Goal: Task Accomplishment & Management: Manage account settings

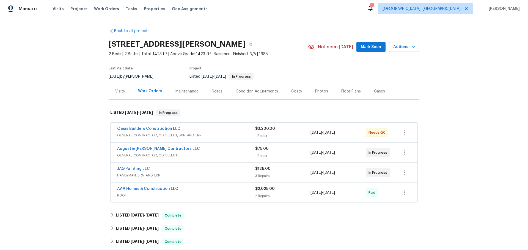
scroll to position [27, 0]
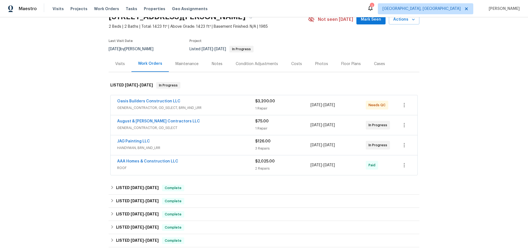
click at [116, 65] on div "Visits" at bounding box center [120, 63] width 10 height 5
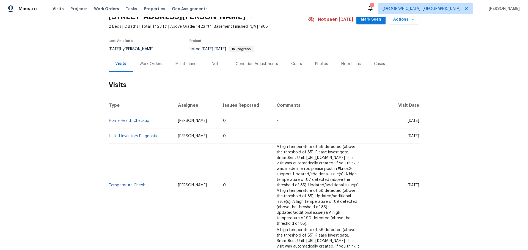
click at [155, 65] on div "Work Orders" at bounding box center [150, 63] width 23 height 5
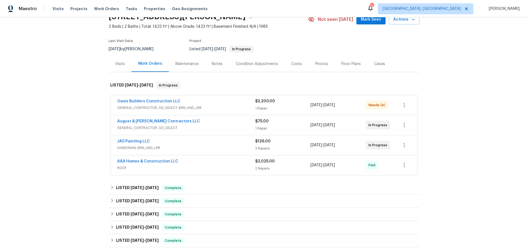
click at [192, 64] on div "Maintenance" at bounding box center [186, 63] width 23 height 5
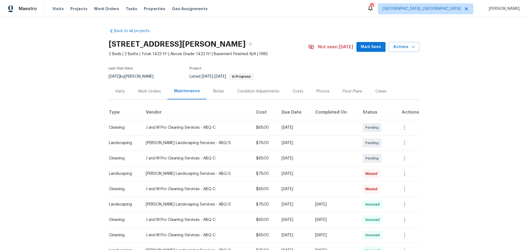
click at [153, 91] on div "Work Orders" at bounding box center [149, 91] width 23 height 5
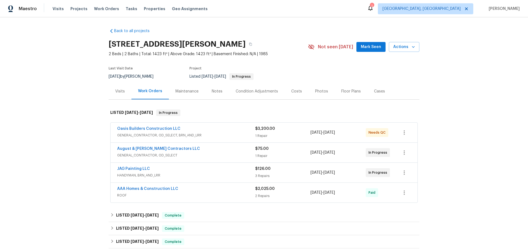
scroll to position [55, 0]
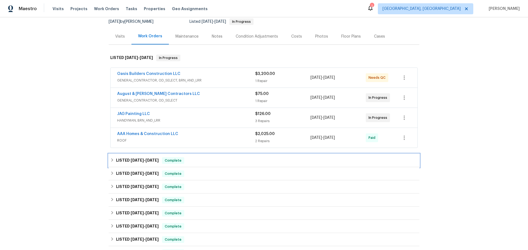
click at [147, 164] on div "LISTED [DATE] - [DATE] Complete" at bounding box center [264, 160] width 311 height 13
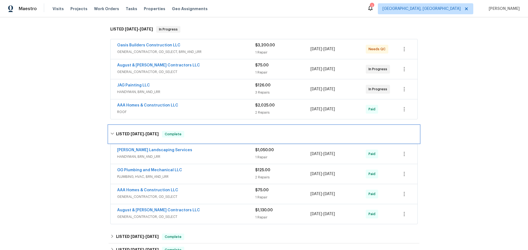
scroll to position [110, 0]
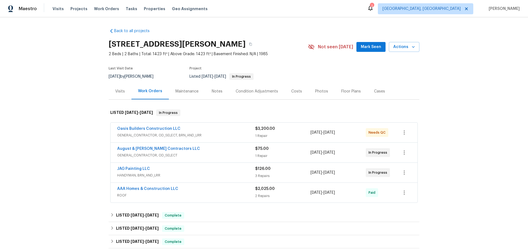
click at [180, 132] on div "Oasis Builders Construction LLC" at bounding box center [186, 129] width 138 height 7
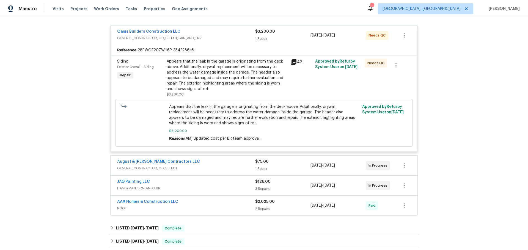
scroll to position [110, 0]
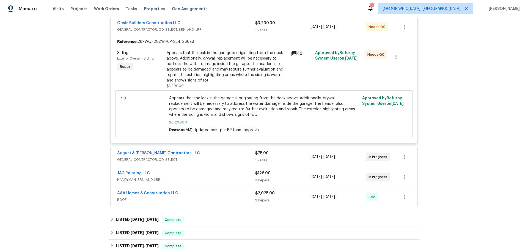
click at [215, 161] on span "GENERAL_CONTRACTOR, OD_SELECT" at bounding box center [186, 159] width 138 height 5
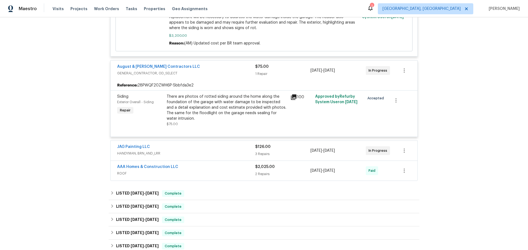
scroll to position [220, 0]
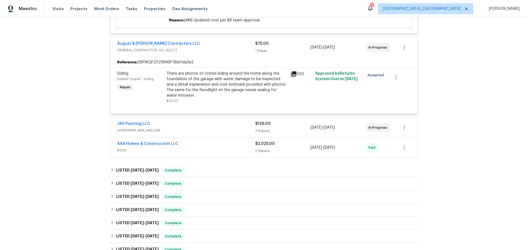
click at [292, 131] on div "3 Repairs" at bounding box center [282, 130] width 55 height 5
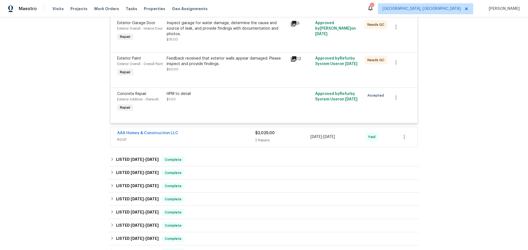
scroll to position [357, 0]
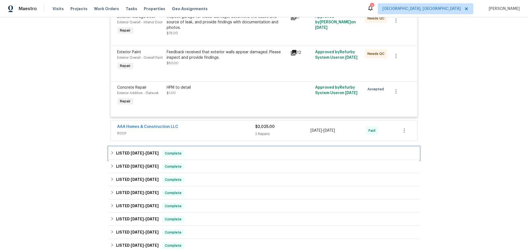
click at [244, 157] on div "LISTED [DATE] - [DATE] Complete" at bounding box center [263, 153] width 307 height 7
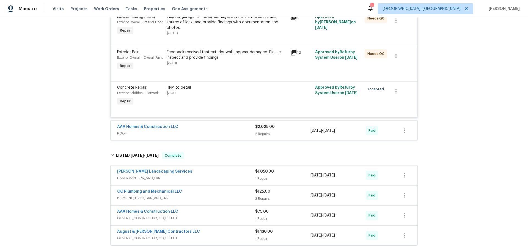
click at [275, 137] on div "2 Repairs" at bounding box center [282, 133] width 55 height 5
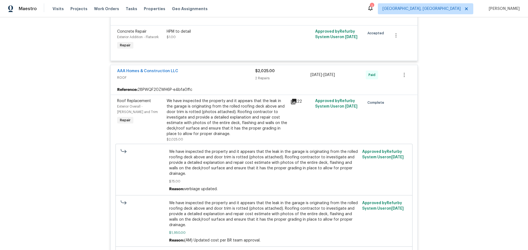
scroll to position [412, 0]
